Goal: Task Accomplishment & Management: Complete application form

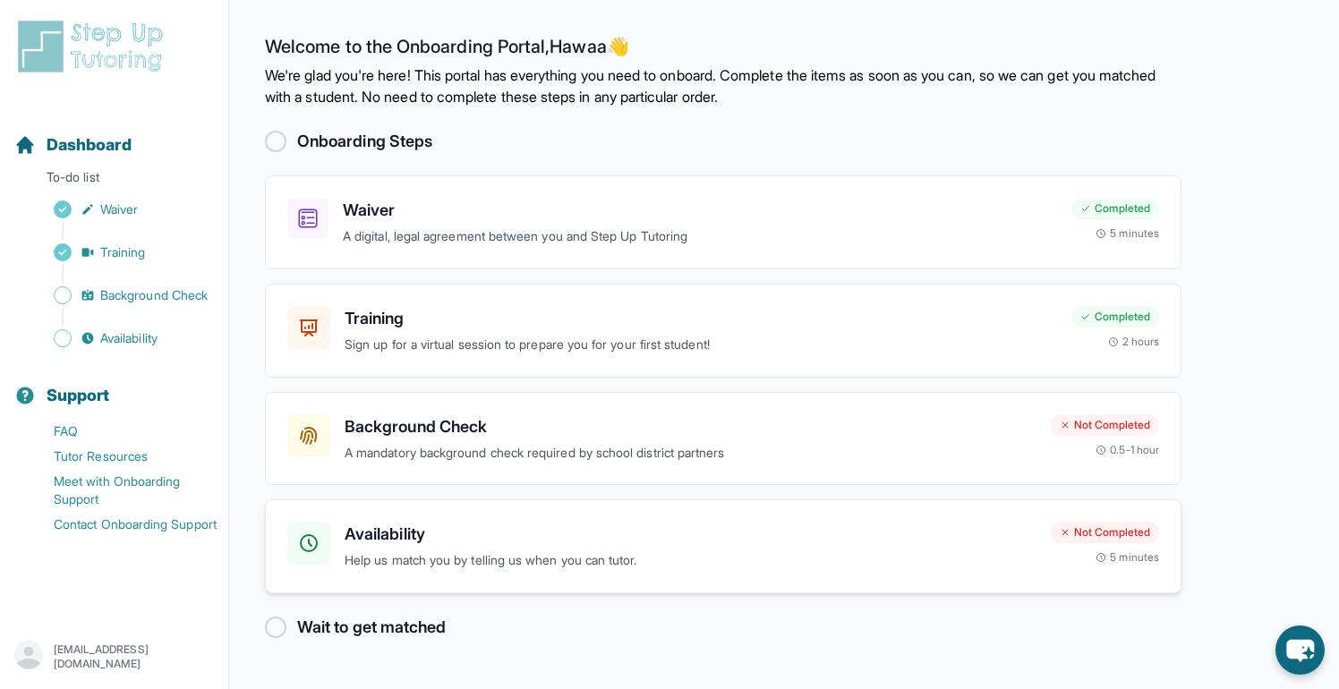
click at [592, 542] on h3 "Availability" at bounding box center [690, 534] width 692 height 25
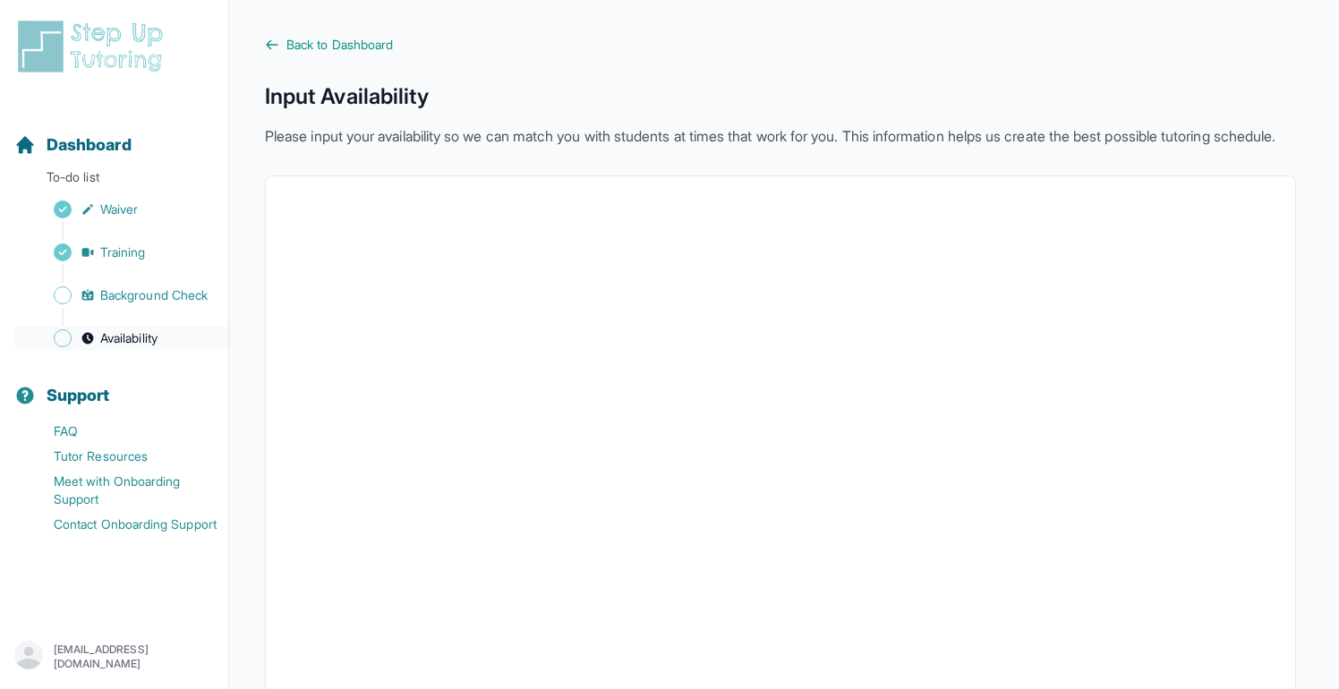
click at [104, 343] on span "Availability" at bounding box center [128, 338] width 57 height 18
click at [121, 300] on span "Background Check" at bounding box center [153, 295] width 107 height 18
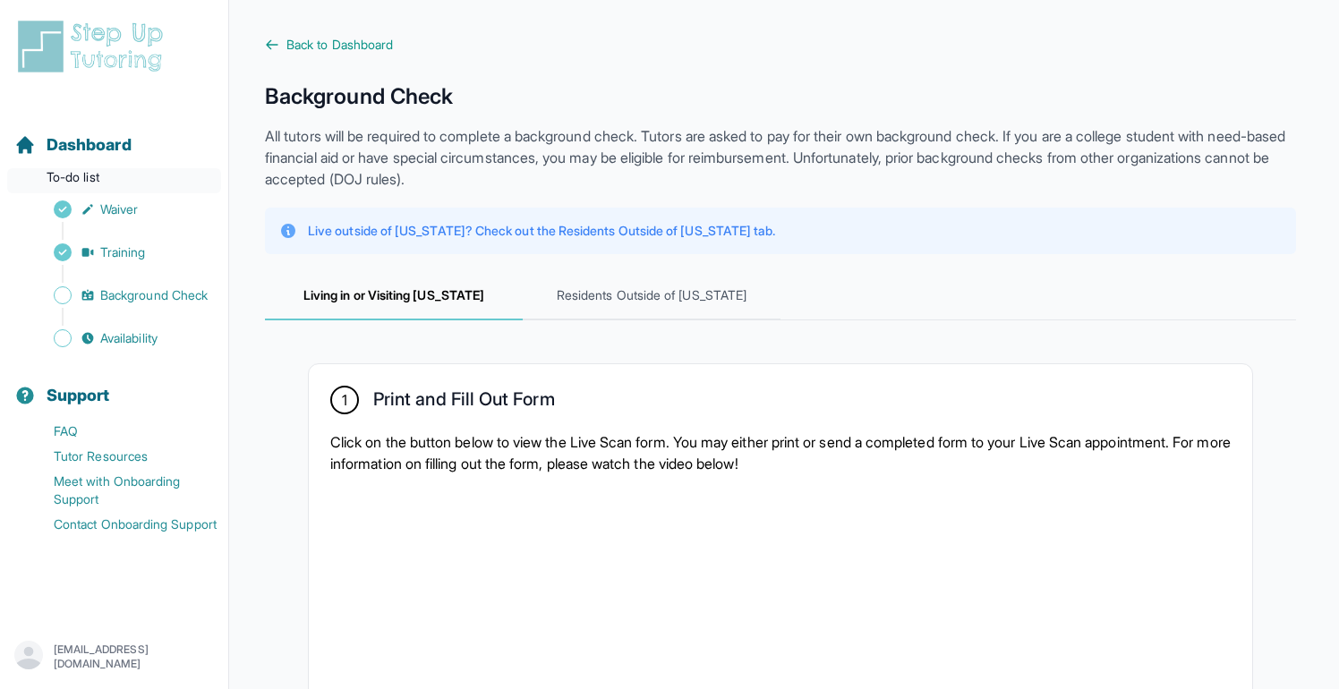
click at [89, 172] on p "To-do list" at bounding box center [114, 180] width 214 height 25
click at [89, 157] on span "Dashboard" at bounding box center [89, 144] width 85 height 25
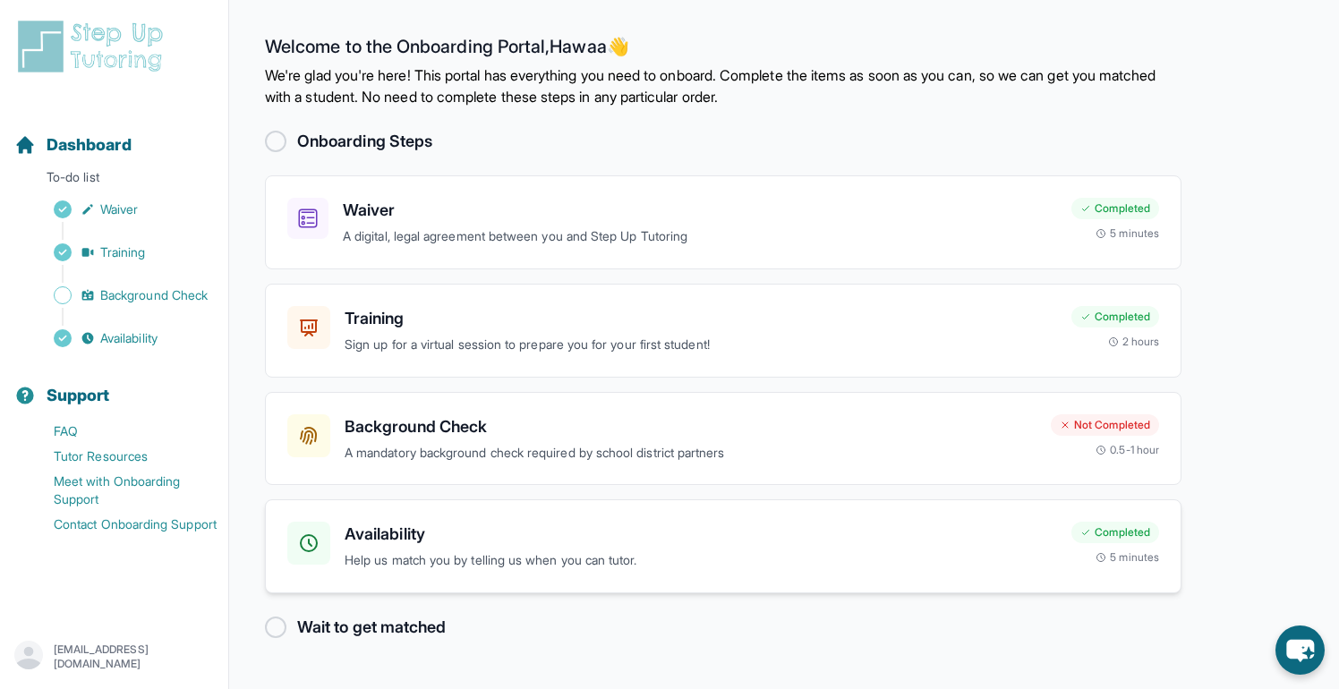
click at [424, 532] on h3 "Availability" at bounding box center [700, 534] width 712 height 25
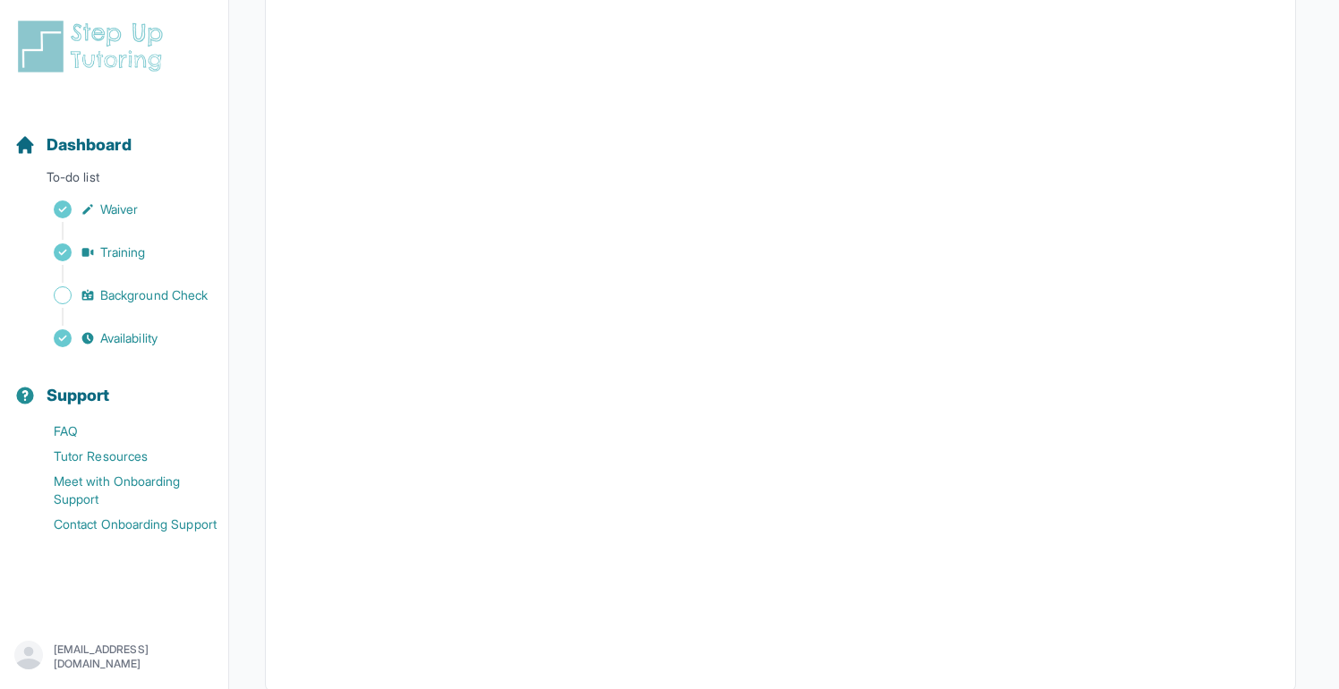
scroll to position [351, 0]
click at [120, 313] on div "Sidebar" at bounding box center [117, 317] width 207 height 18
click at [114, 299] on span "Background Check" at bounding box center [153, 295] width 107 height 18
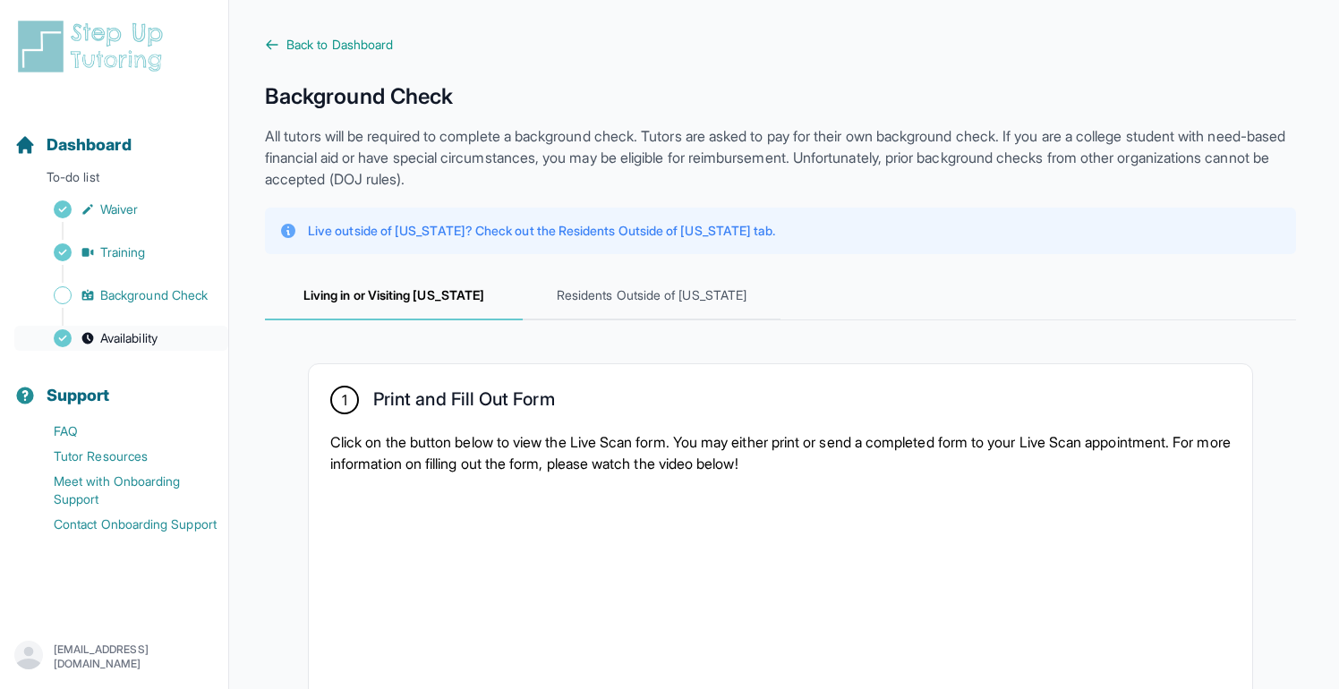
click at [149, 338] on span "Availability" at bounding box center [128, 338] width 57 height 18
